Goal: Task Accomplishment & Management: Complete application form

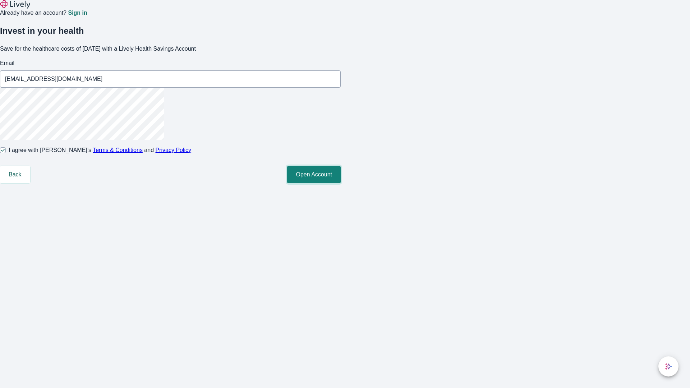
click at [341, 183] on button "Open Account" at bounding box center [314, 174] width 54 height 17
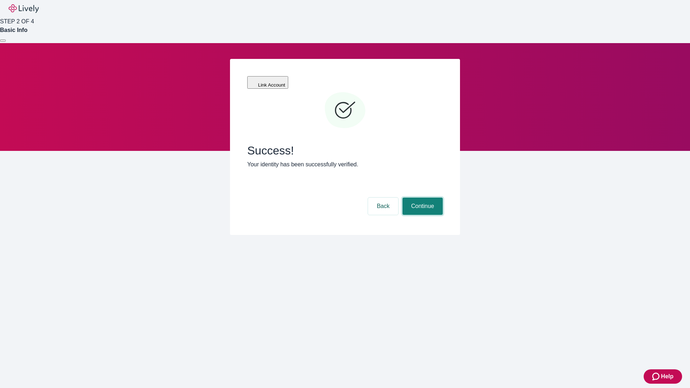
click at [422, 198] on button "Continue" at bounding box center [422, 206] width 40 height 17
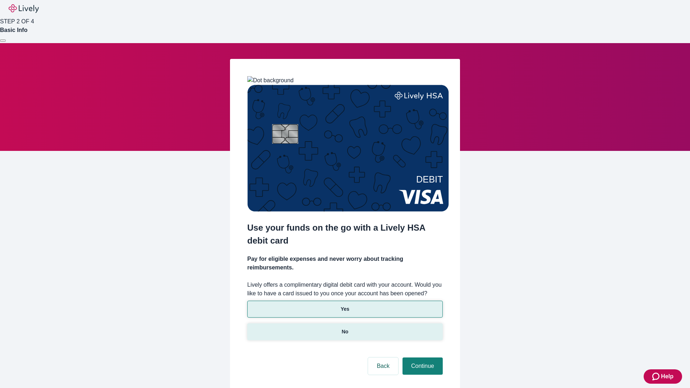
click at [345, 328] on p "No" at bounding box center [345, 332] width 7 height 8
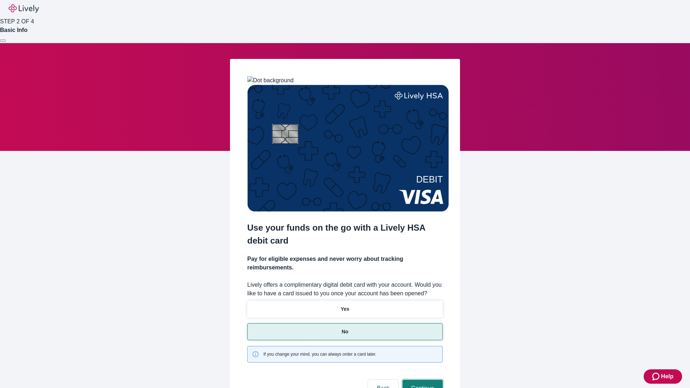
click at [422, 380] on button "Continue" at bounding box center [422, 388] width 40 height 17
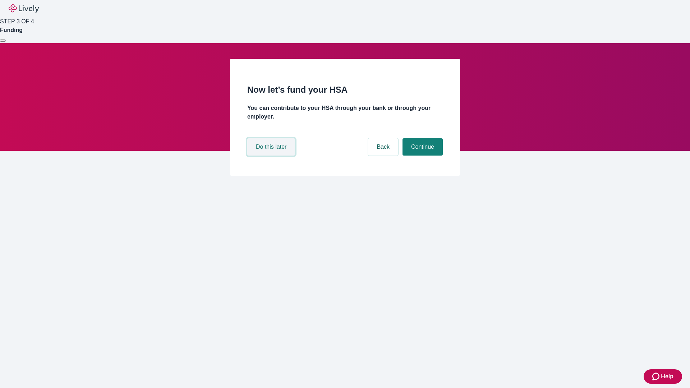
click at [272, 156] on button "Do this later" at bounding box center [271, 146] width 48 height 17
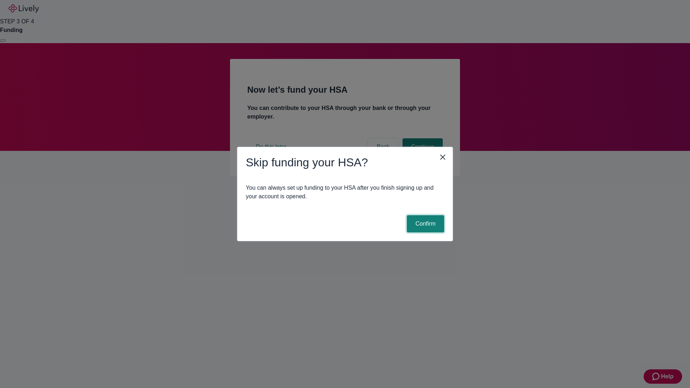
click at [424, 224] on button "Confirm" at bounding box center [425, 223] width 37 height 17
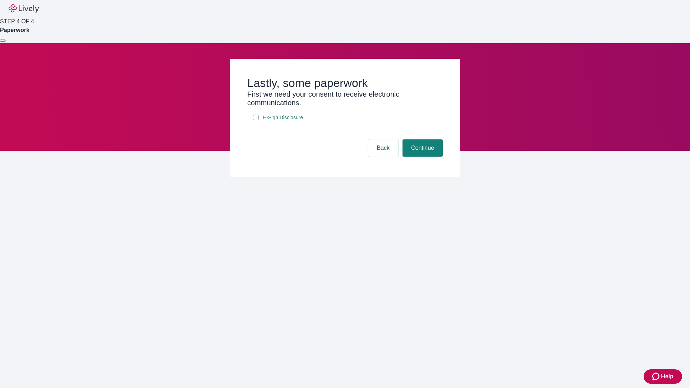
click at [256, 120] on input "E-Sign Disclosure" at bounding box center [256, 118] width 6 height 6
checkbox input "true"
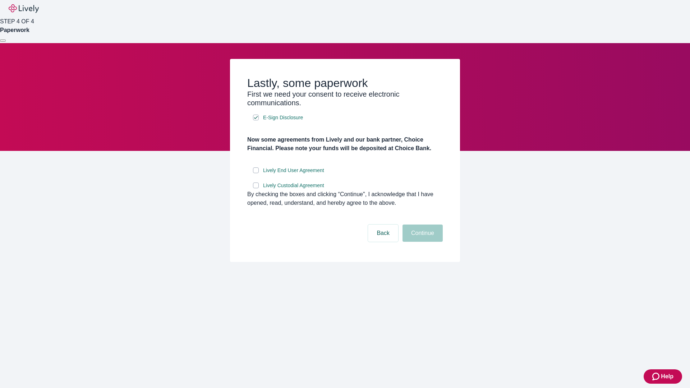
click at [256, 173] on input "Lively End User Agreement" at bounding box center [256, 170] width 6 height 6
checkbox input "true"
click at [256, 188] on input "Lively Custodial Agreement" at bounding box center [256, 186] width 6 height 6
checkbox input "true"
click at [422, 242] on button "Continue" at bounding box center [422, 233] width 40 height 17
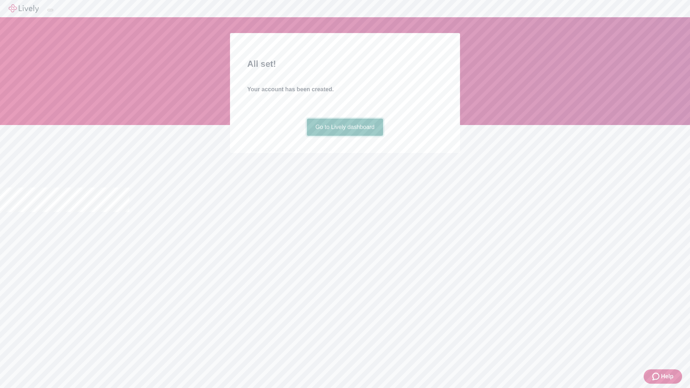
click at [345, 136] on link "Go to Lively dashboard" at bounding box center [345, 127] width 77 height 17
